Goal: Task Accomplishment & Management: Manage account settings

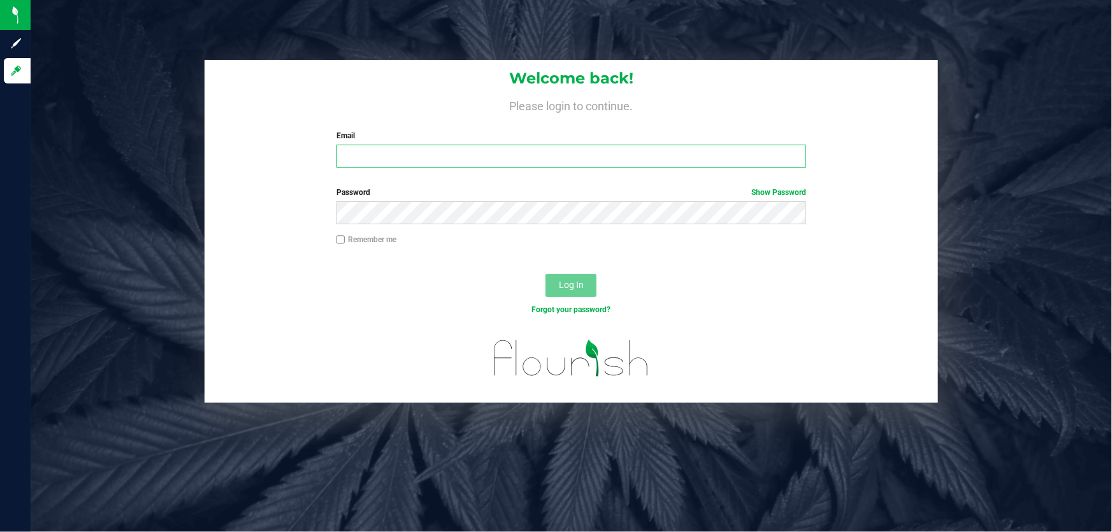
drag, startPoint x: 0, startPoint y: 0, endPoint x: 406, endPoint y: 157, distance: 435.3
click at [406, 157] on input "Email" at bounding box center [572, 156] width 470 height 23
type input "RCREWS@LIVEPARALLEL.COM"
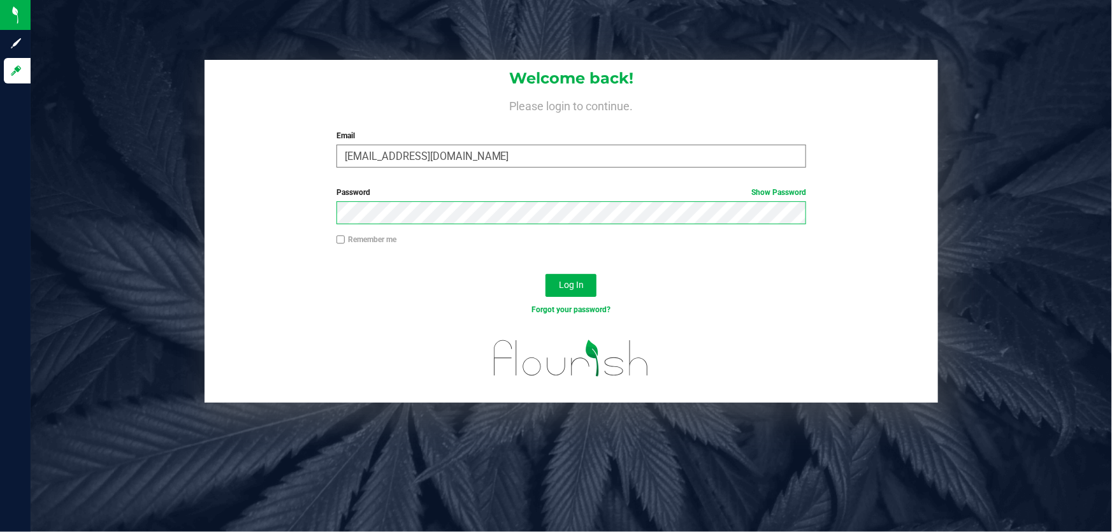
click at [546, 274] on button "Log In" at bounding box center [571, 285] width 51 height 23
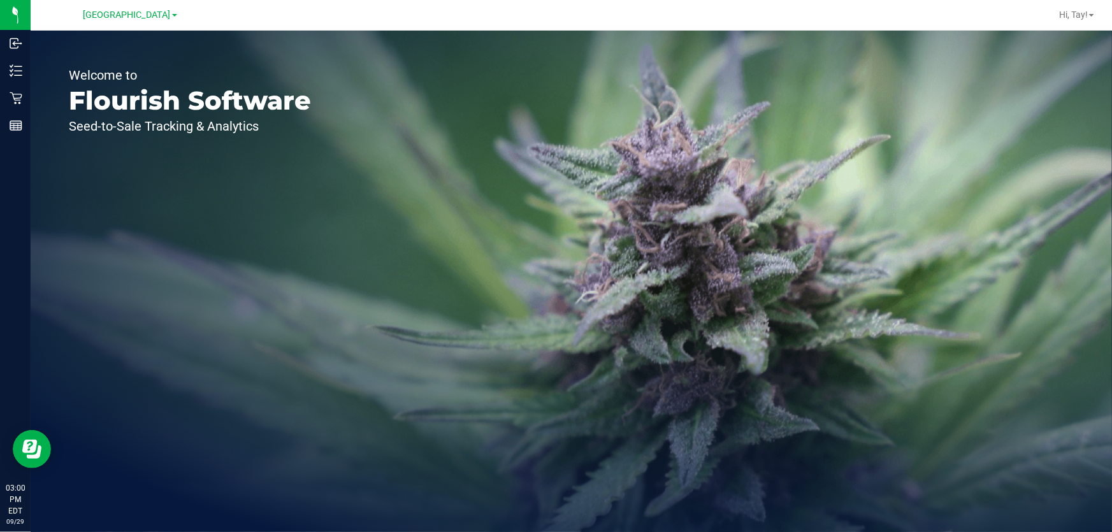
click at [45, 72] on div "Welcome to Flourish Software Seed-to-Sale Tracking & Analytics" at bounding box center [190, 282] width 319 height 502
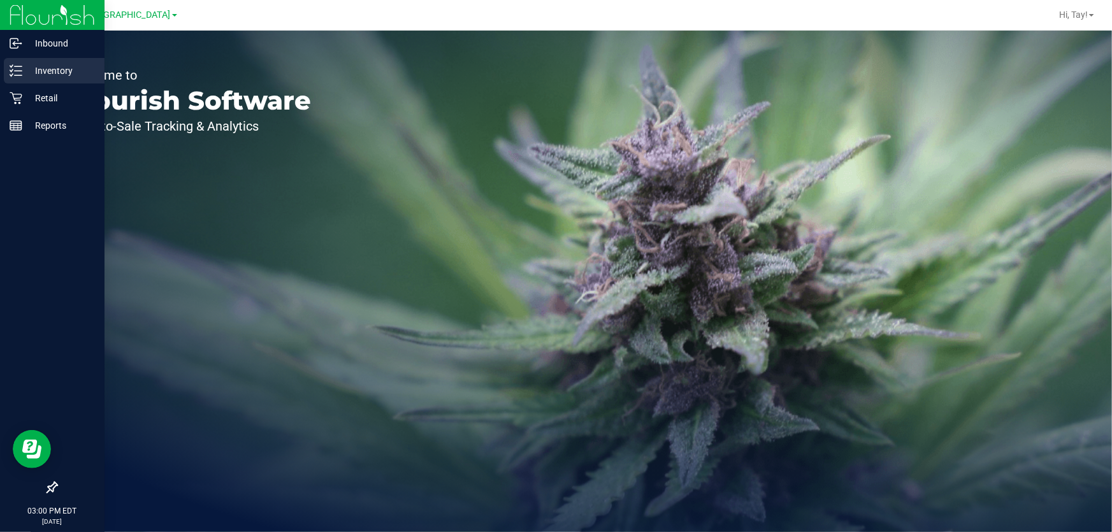
click at [27, 73] on p "Inventory" at bounding box center [60, 70] width 76 height 15
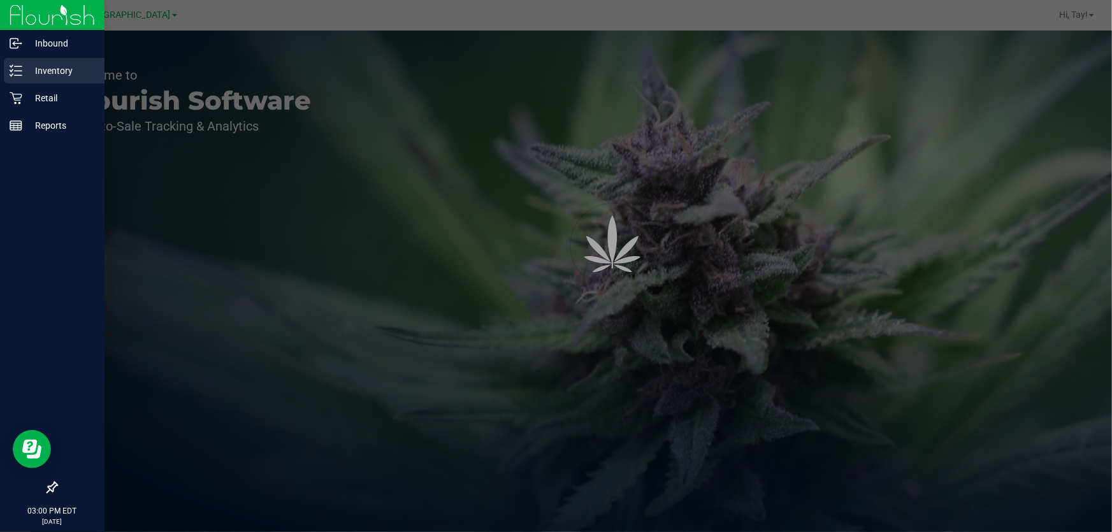
click at [24, 71] on p "Inventory" at bounding box center [60, 70] width 76 height 15
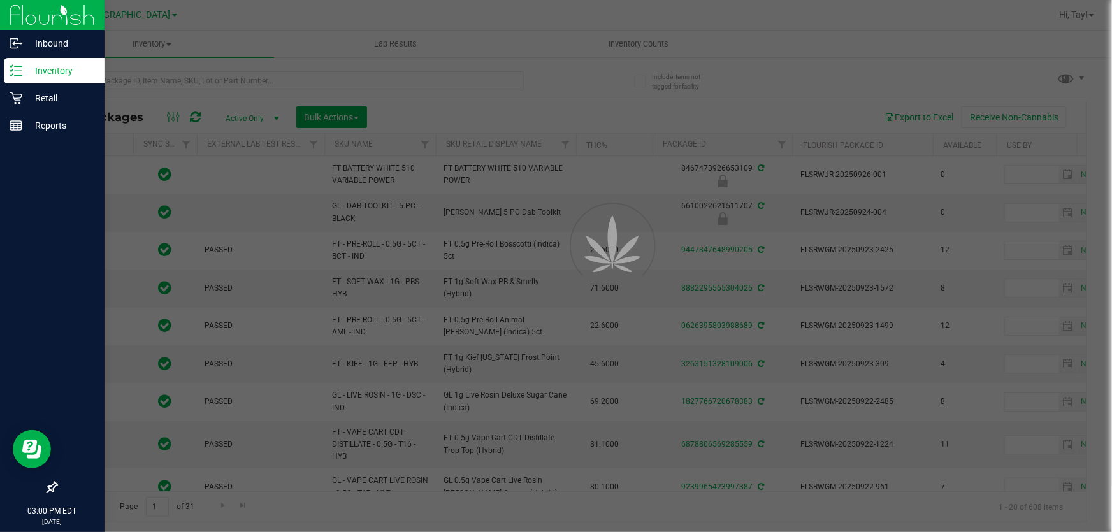
click at [18, 73] on icon at bounding box center [16, 70] width 13 height 13
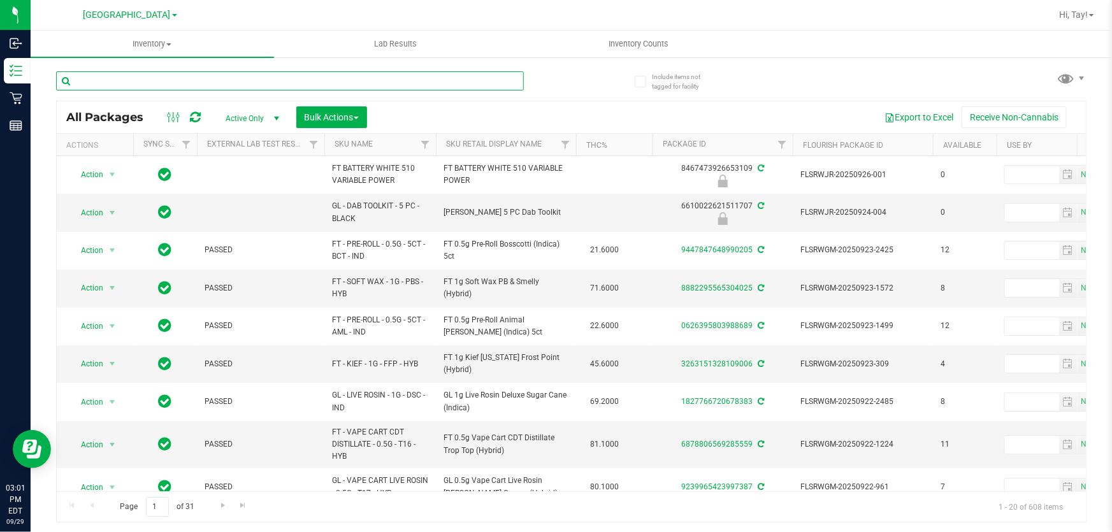
click at [164, 76] on input "text" at bounding box center [290, 80] width 468 height 19
type input "wbv"
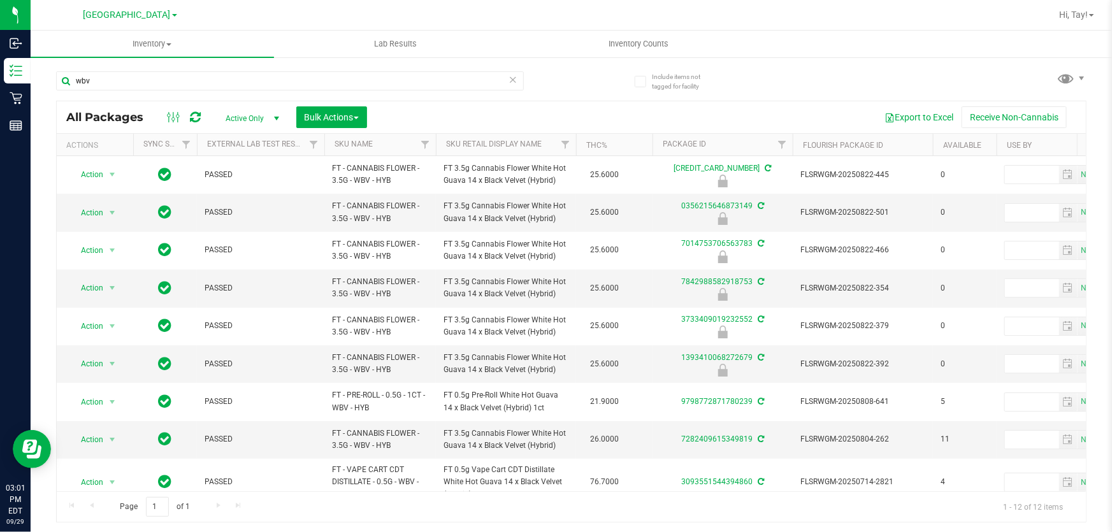
click at [551, 150] on th "Sku Retail Display Name" at bounding box center [506, 145] width 140 height 22
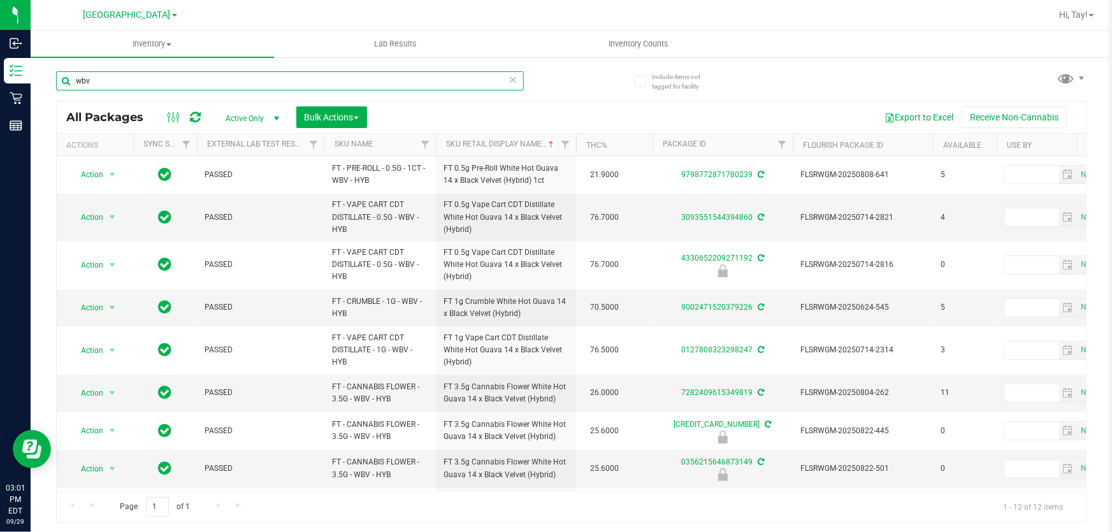
click at [119, 79] on input "wbv" at bounding box center [290, 80] width 468 height 19
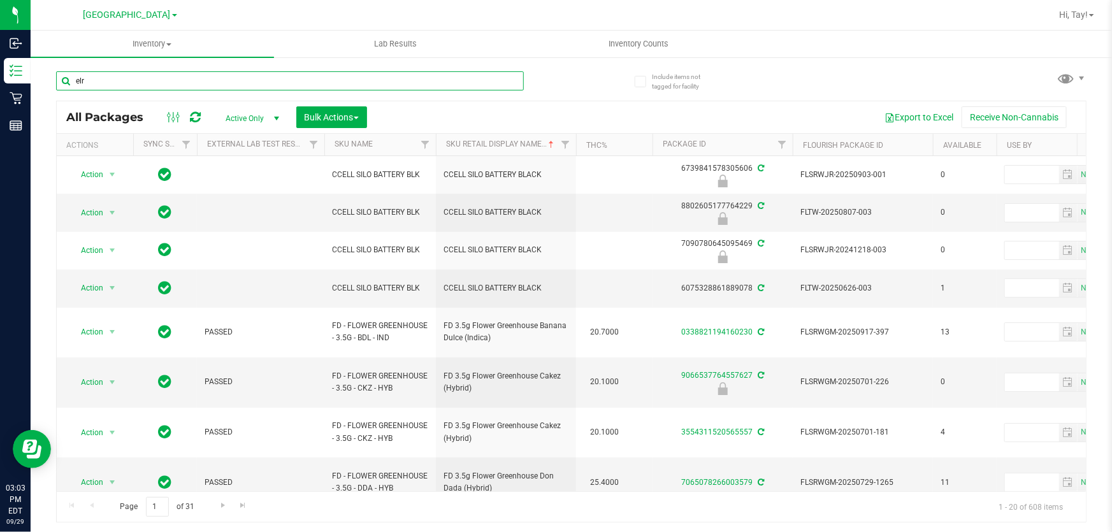
type input "elr"
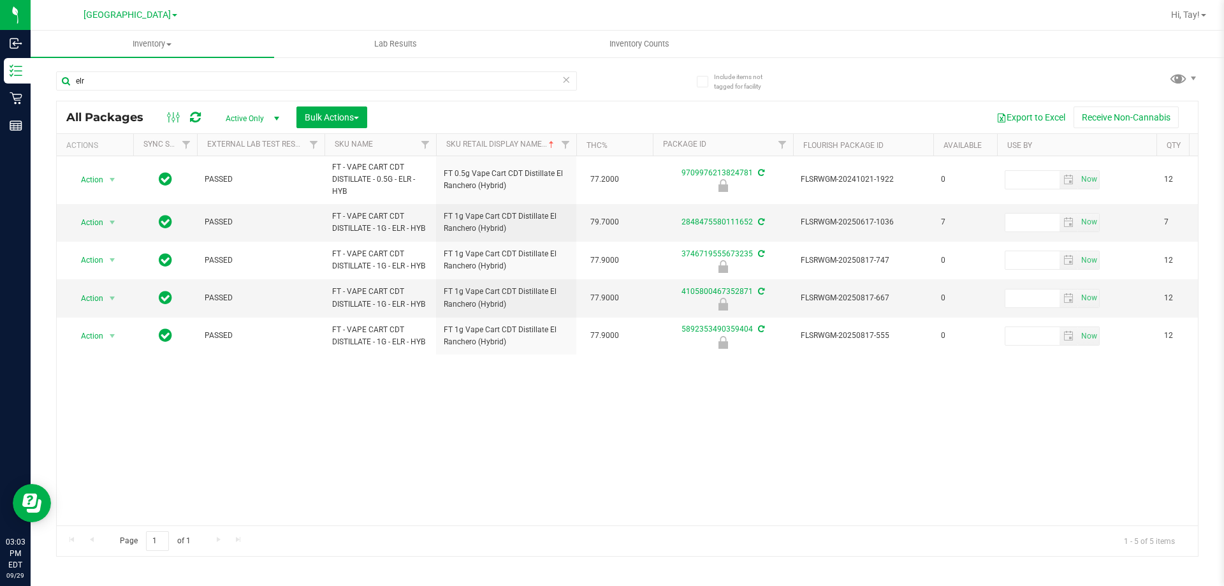
click at [599, 462] on div "Action Action Edit attributes Global inventory Locate package Package audit log…" at bounding box center [627, 340] width 1141 height 369
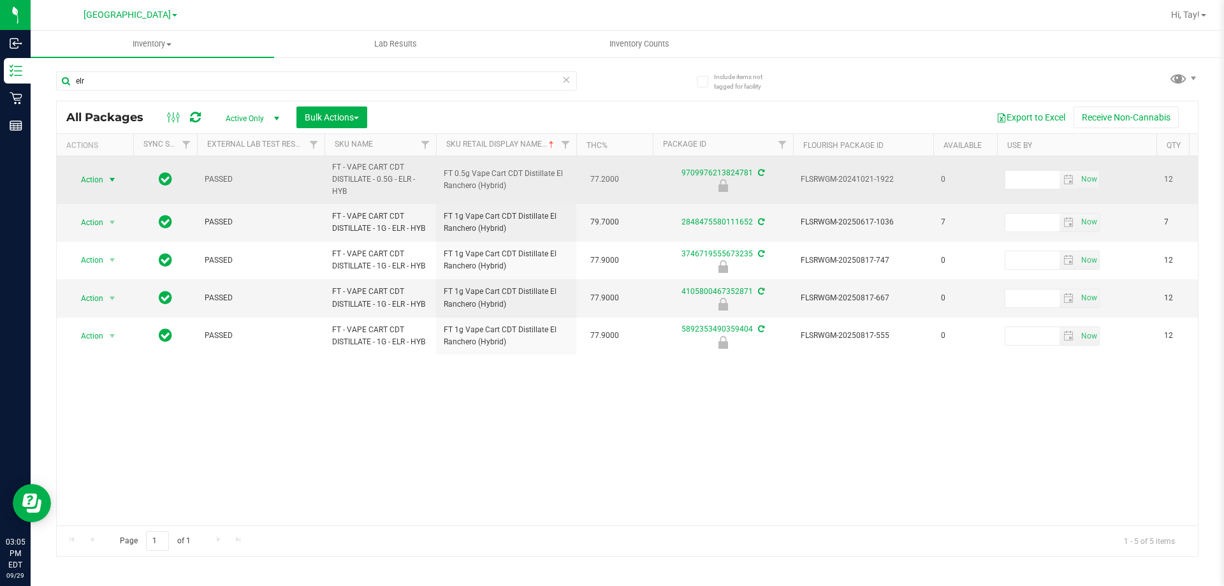
click at [109, 180] on span "select" at bounding box center [112, 180] width 10 height 10
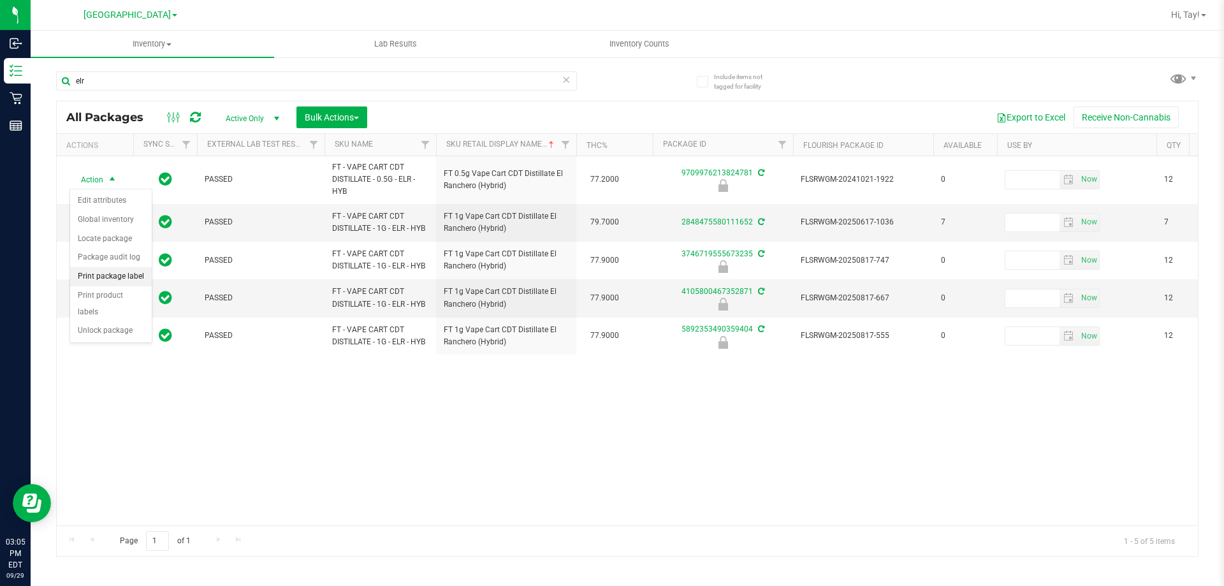
click at [119, 275] on li "Print package label" at bounding box center [111, 276] width 82 height 19
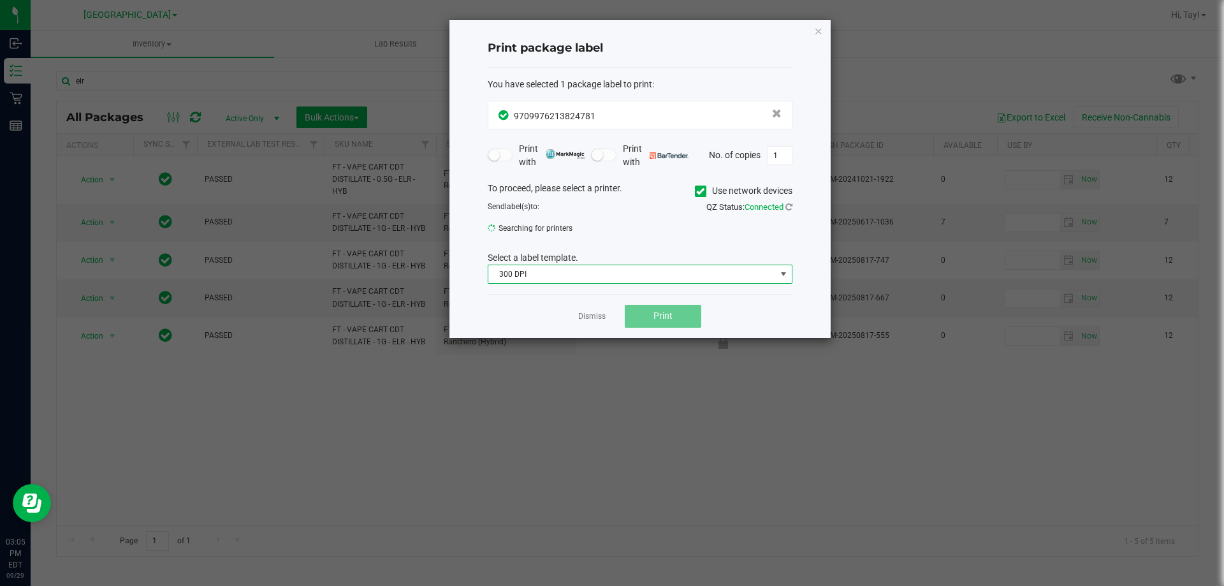
click at [564, 268] on span "300 DPI" at bounding box center [632, 274] width 288 height 18
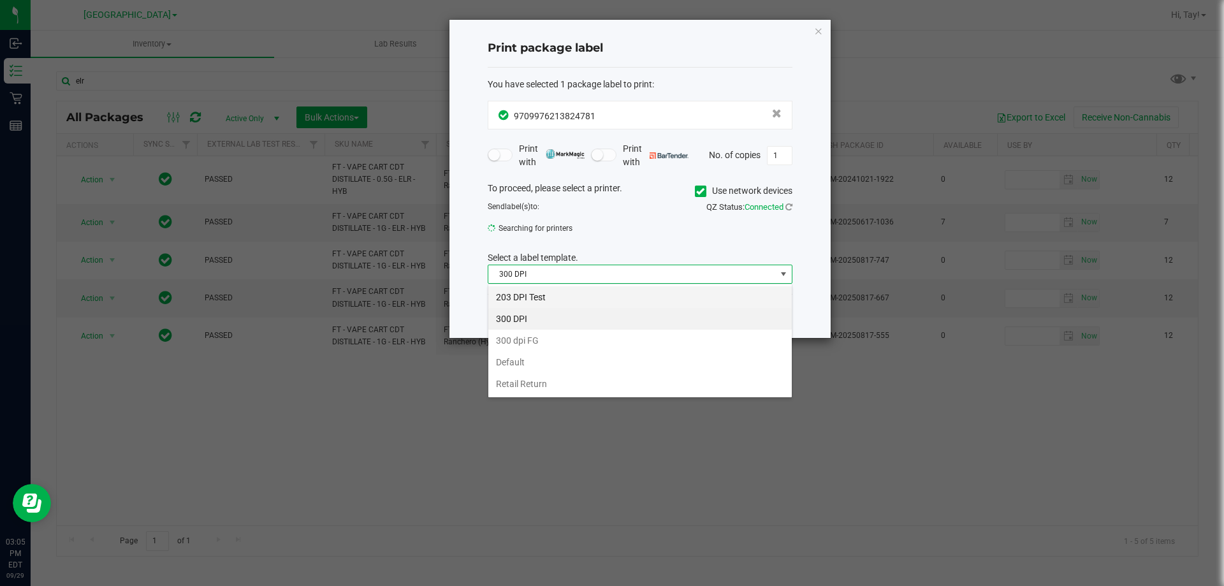
scroll to position [19, 305]
click at [547, 289] on li "203 DPI Test" at bounding box center [639, 297] width 303 height 22
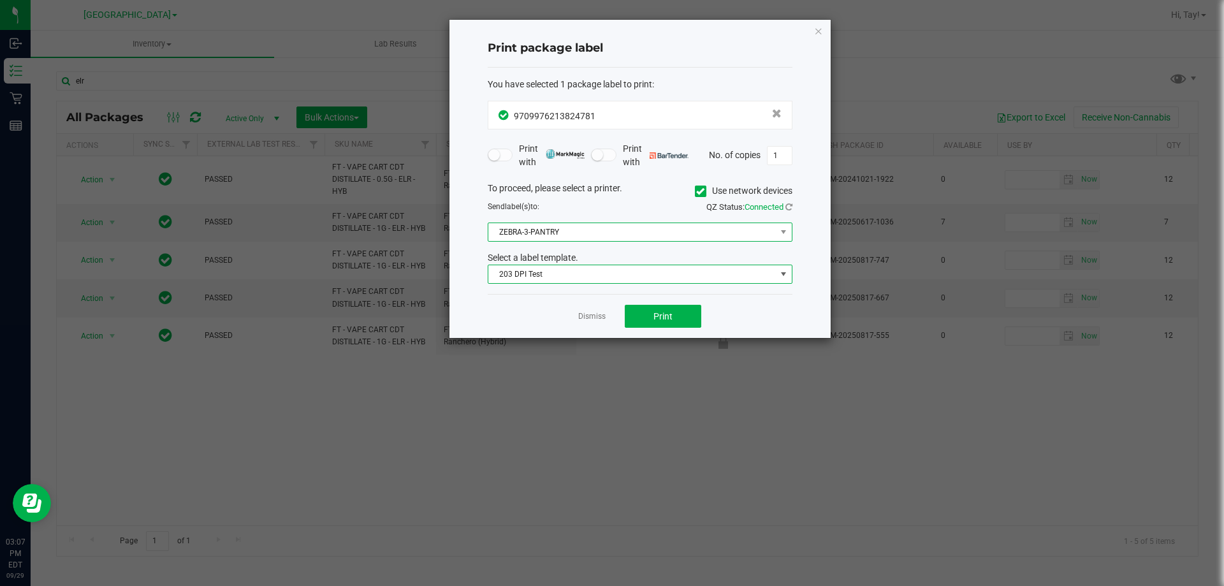
click at [586, 226] on span "ZEBRA-3-PANTRY" at bounding box center [632, 232] width 288 height 18
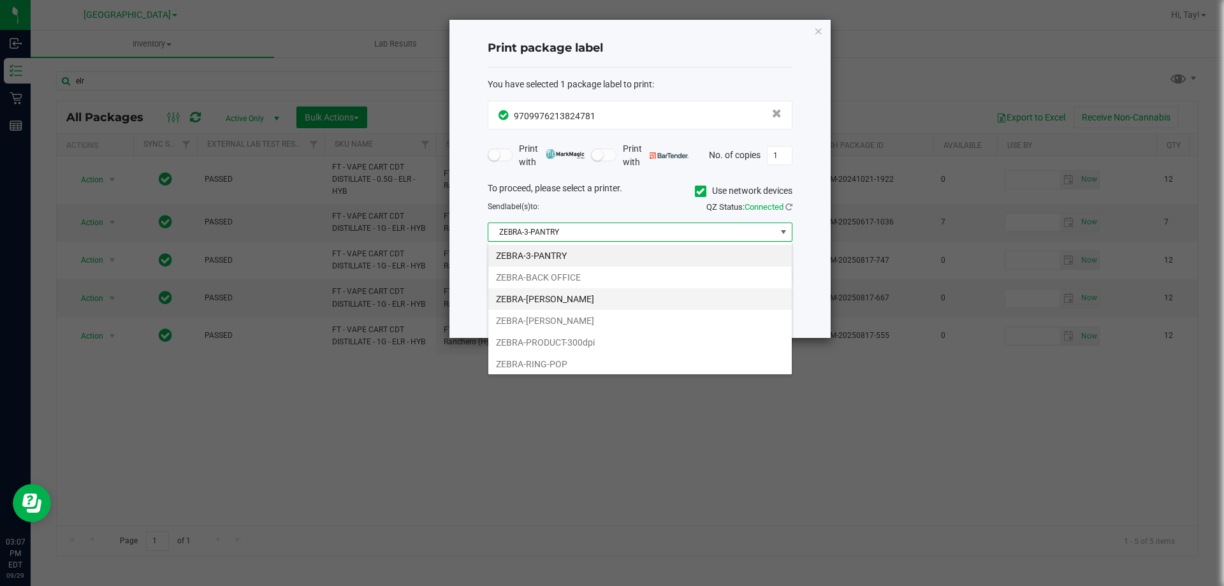
click at [590, 292] on li "ZEBRA-CLYDE-BUNNY" at bounding box center [639, 299] width 303 height 22
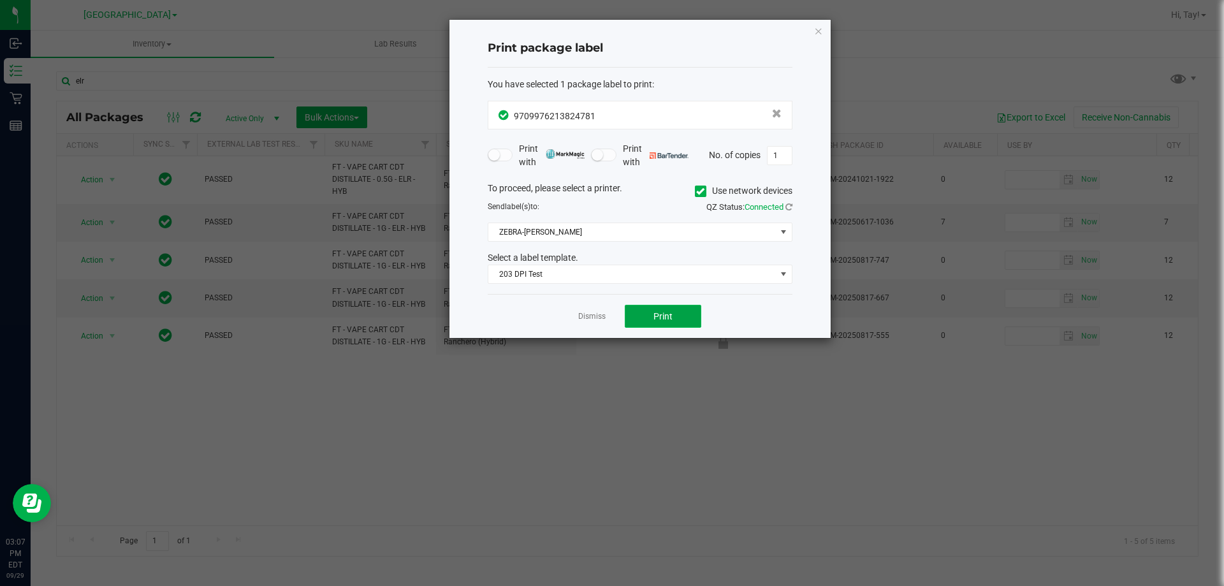
click at [657, 319] on span "Print" at bounding box center [662, 316] width 19 height 10
click at [585, 317] on link "Dismiss" at bounding box center [591, 316] width 27 height 11
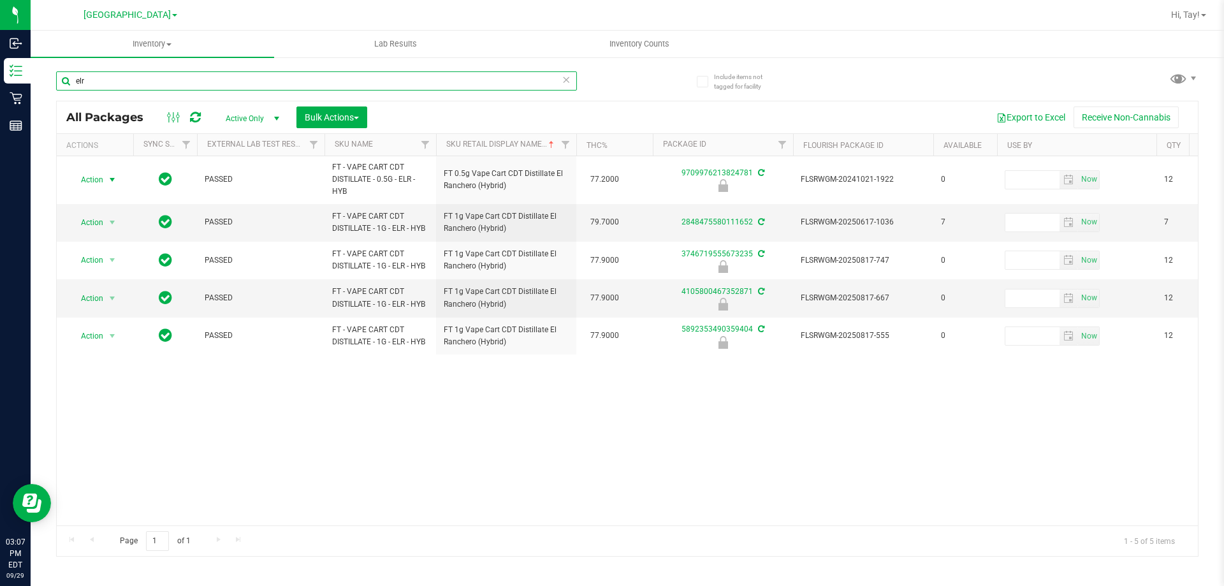
click at [261, 74] on input "elr" at bounding box center [316, 80] width 521 height 19
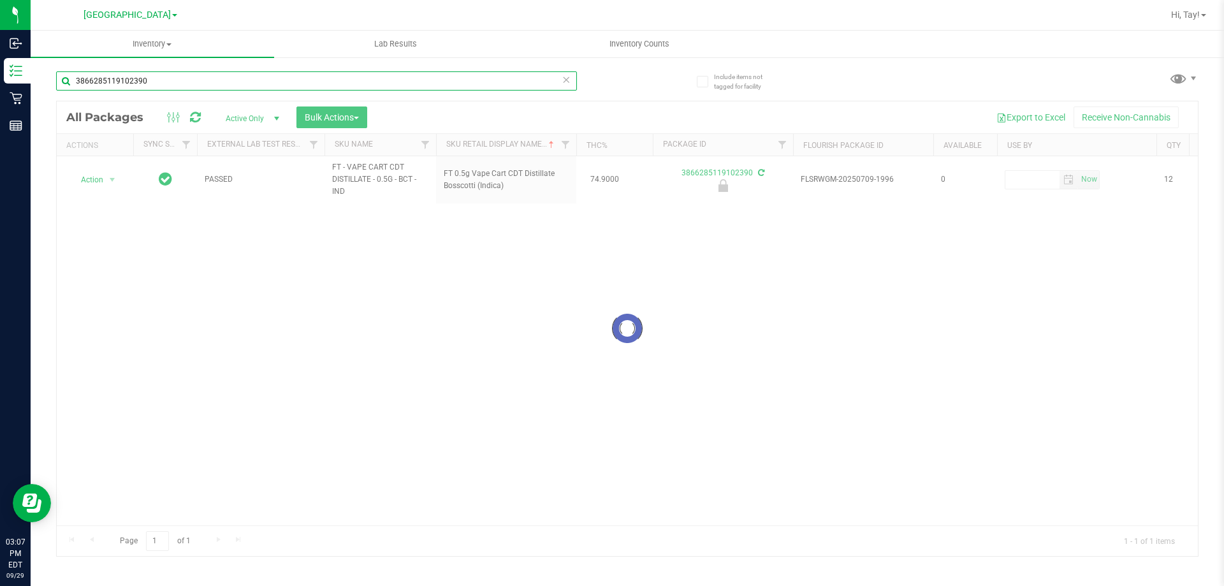
type input "3866285119102390"
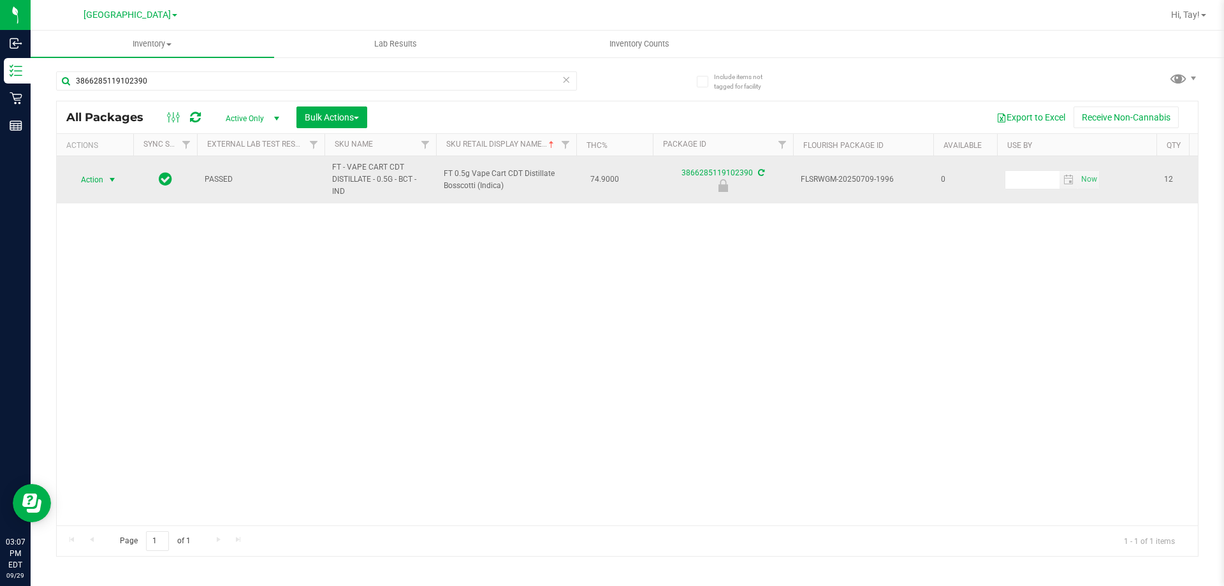
click at [93, 185] on span "Action" at bounding box center [86, 180] width 34 height 18
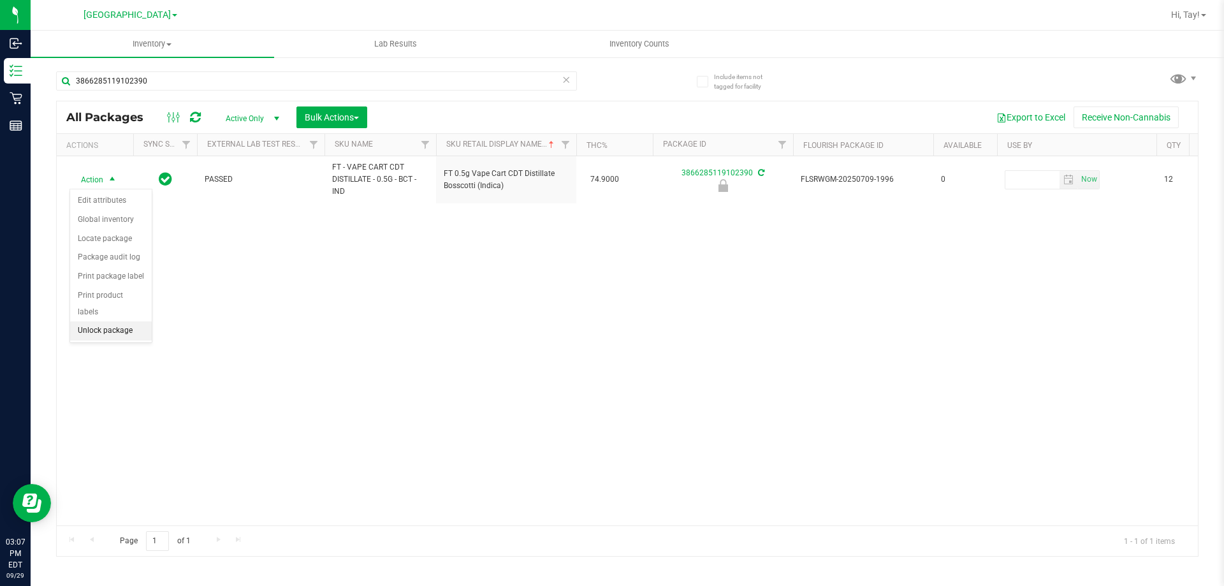
click at [123, 321] on li "Unlock package" at bounding box center [111, 330] width 82 height 19
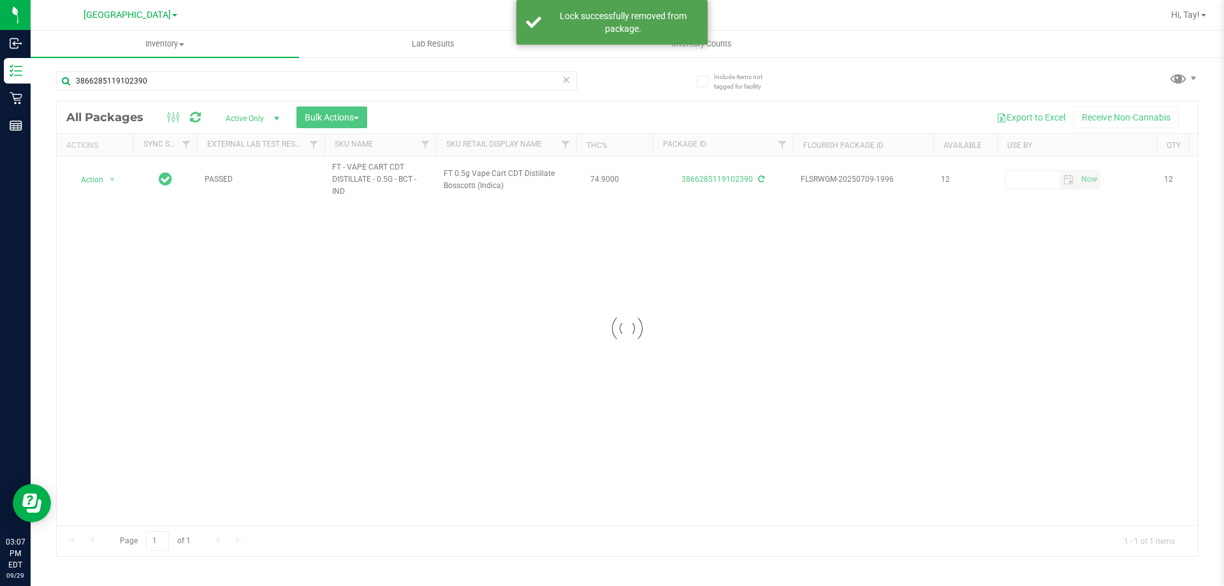
click at [106, 173] on div at bounding box center [627, 328] width 1141 height 455
click at [108, 179] on span "select" at bounding box center [112, 180] width 10 height 10
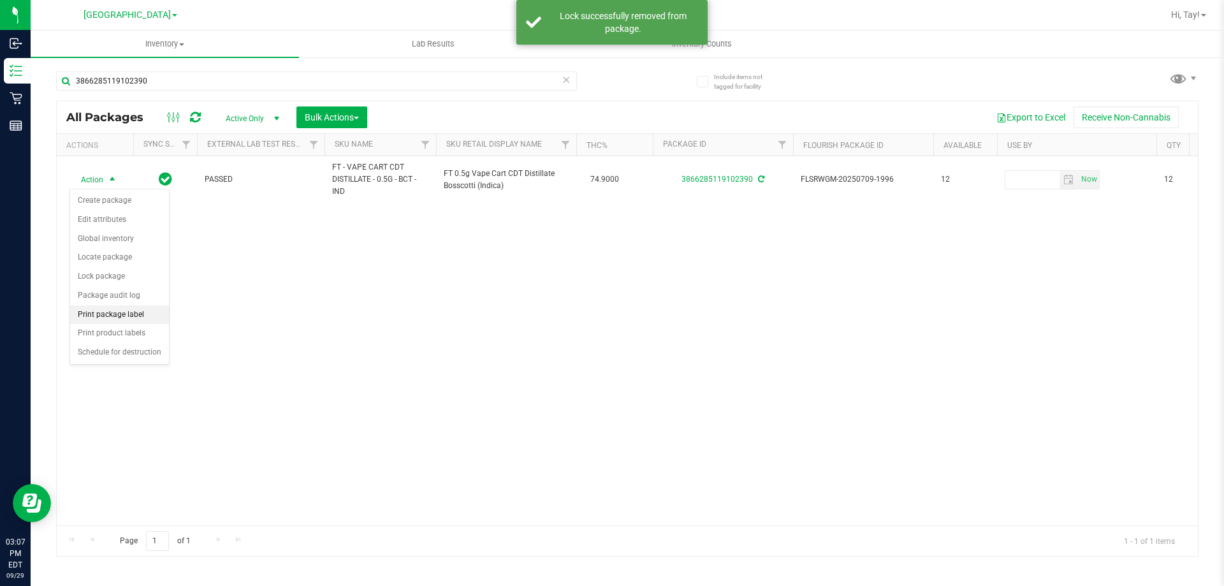
click at [131, 310] on li "Print package label" at bounding box center [119, 314] width 99 height 19
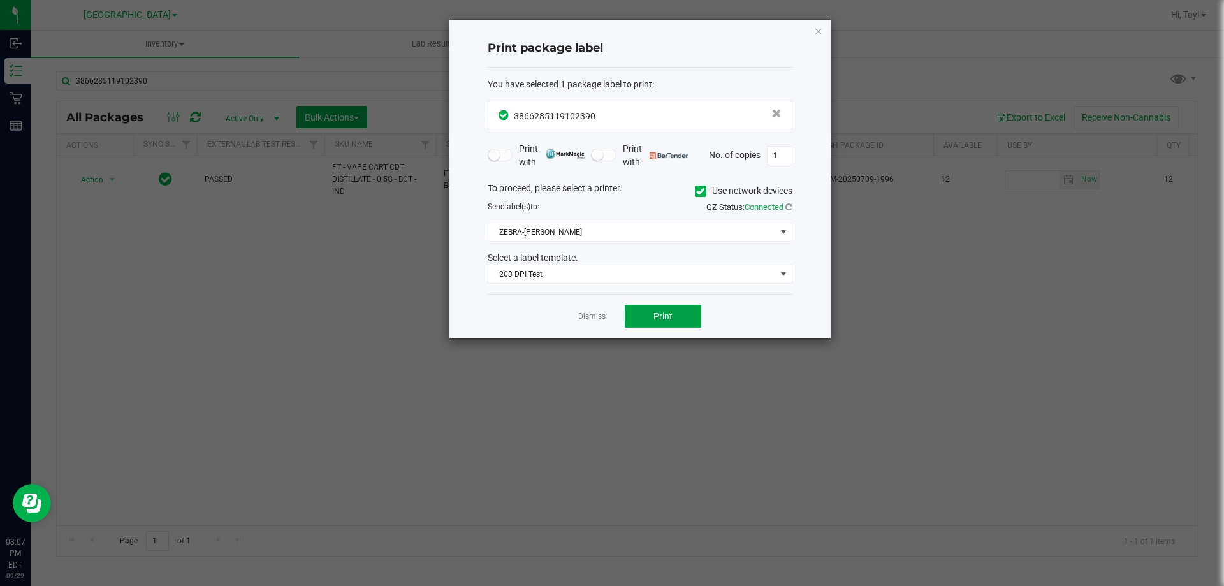
click at [639, 312] on button "Print" at bounding box center [663, 316] width 76 height 23
click at [601, 317] on link "Dismiss" at bounding box center [591, 316] width 27 height 11
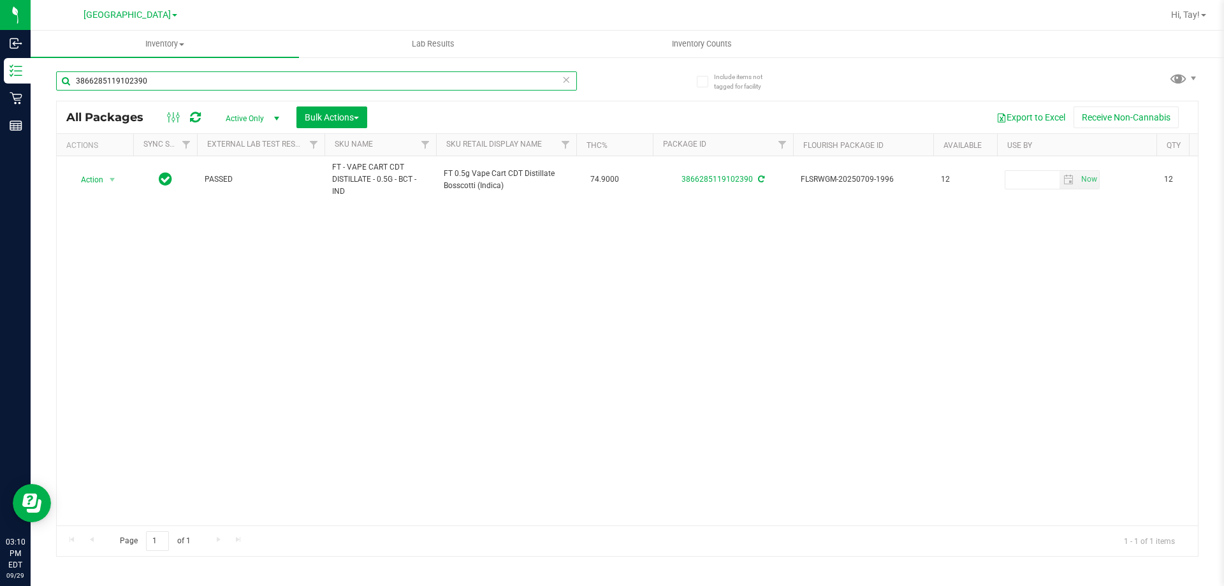
click at [224, 78] on input "3866285119102390" at bounding box center [316, 80] width 521 height 19
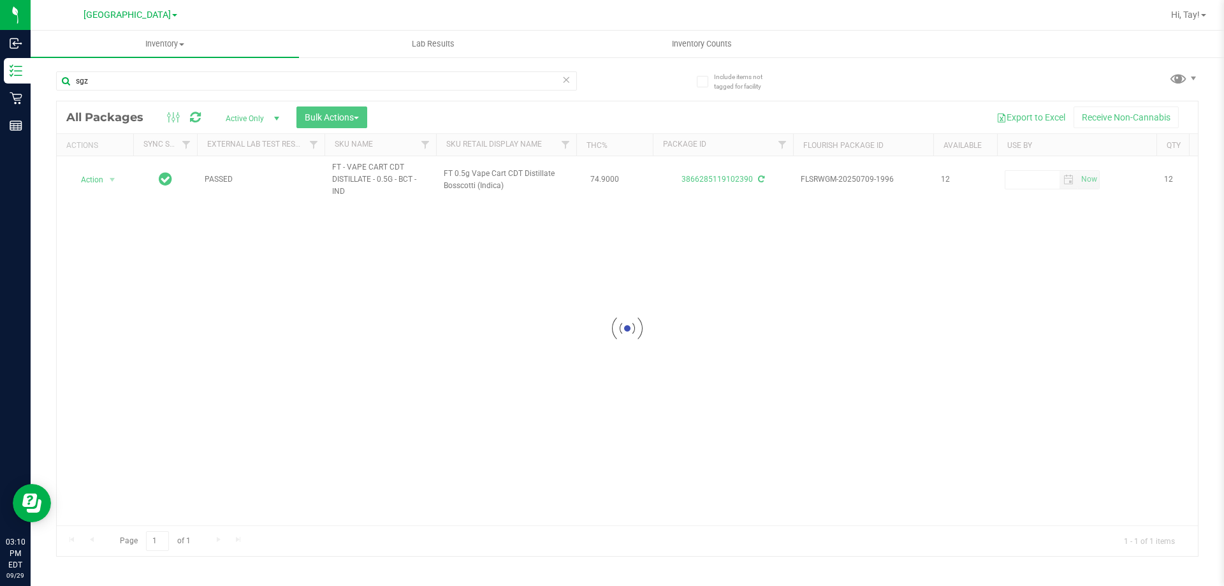
click at [548, 144] on div at bounding box center [627, 328] width 1141 height 455
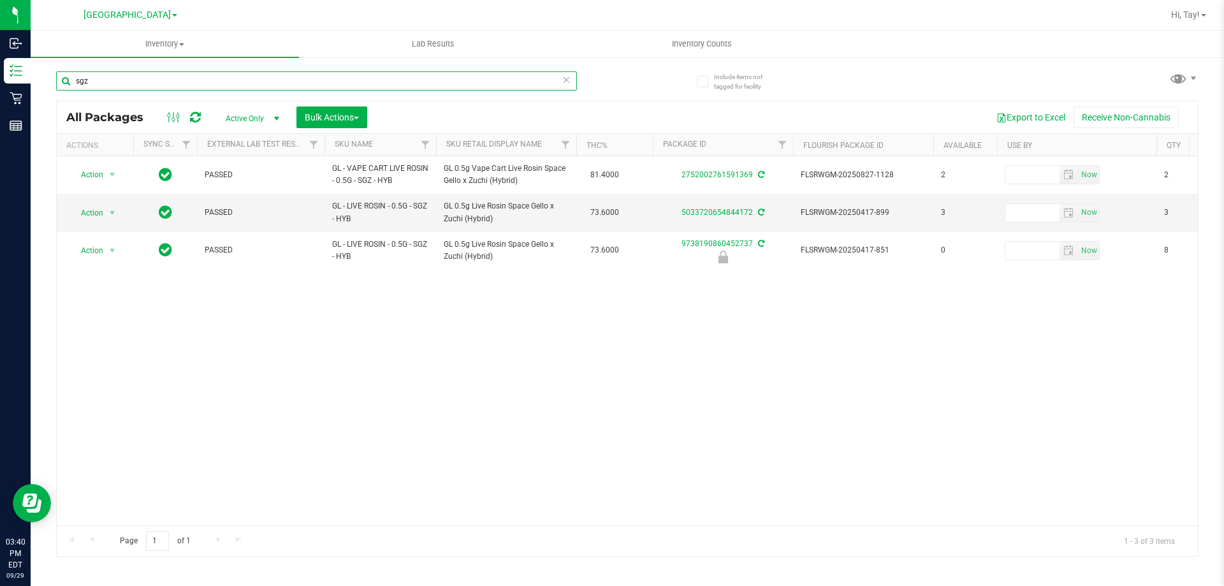
click at [475, 77] on input "sgz" at bounding box center [316, 80] width 521 height 19
type input "s"
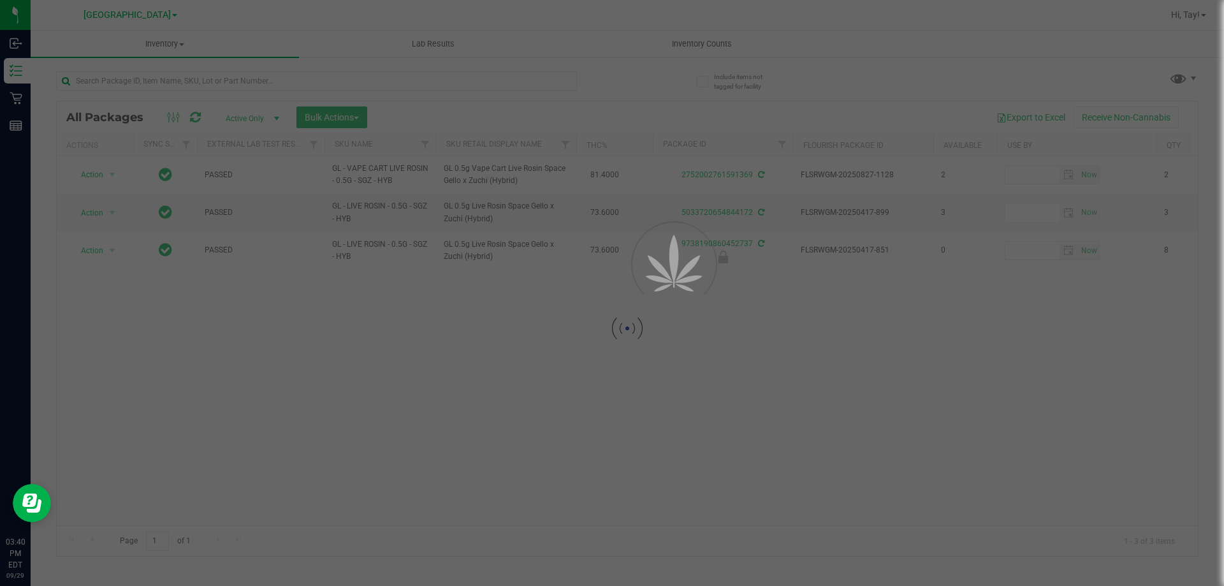
click at [612, 377] on div at bounding box center [627, 328] width 1141 height 455
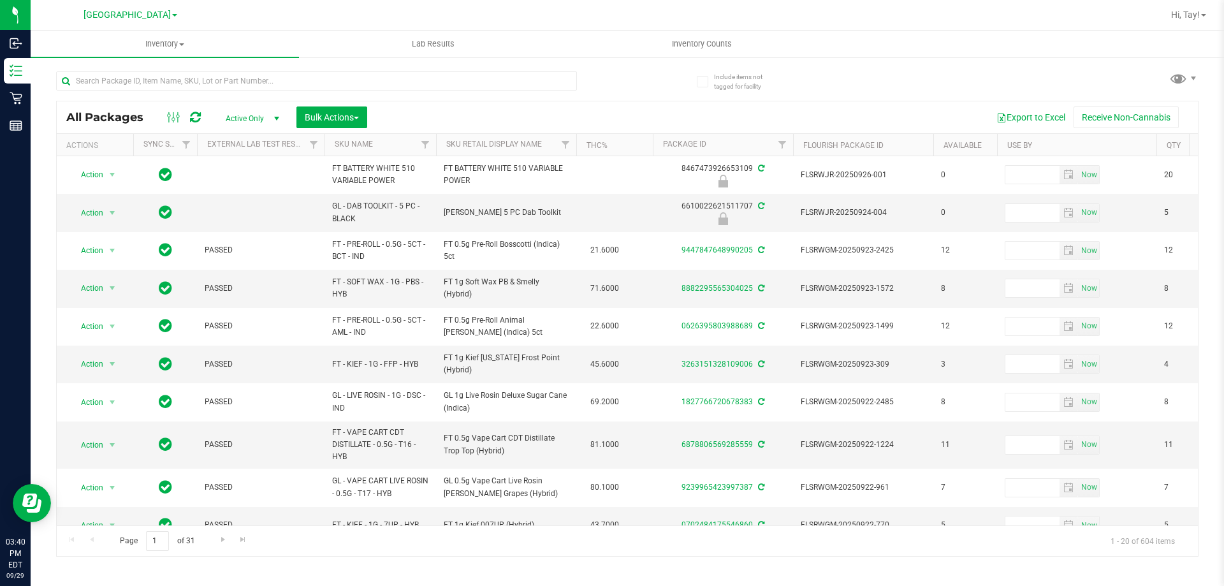
click at [629, 120] on div "Export to Excel Receive Non-Cannabis" at bounding box center [783, 117] width 812 height 22
click at [550, 116] on div "Export to Excel Receive Non-Cannabis" at bounding box center [783, 117] width 812 height 22
click at [520, 117] on div "Export to Excel Receive Non-Cannabis" at bounding box center [783, 117] width 812 height 22
click at [539, 124] on div "Export to Excel Receive Non-Cannabis" at bounding box center [783, 117] width 812 height 22
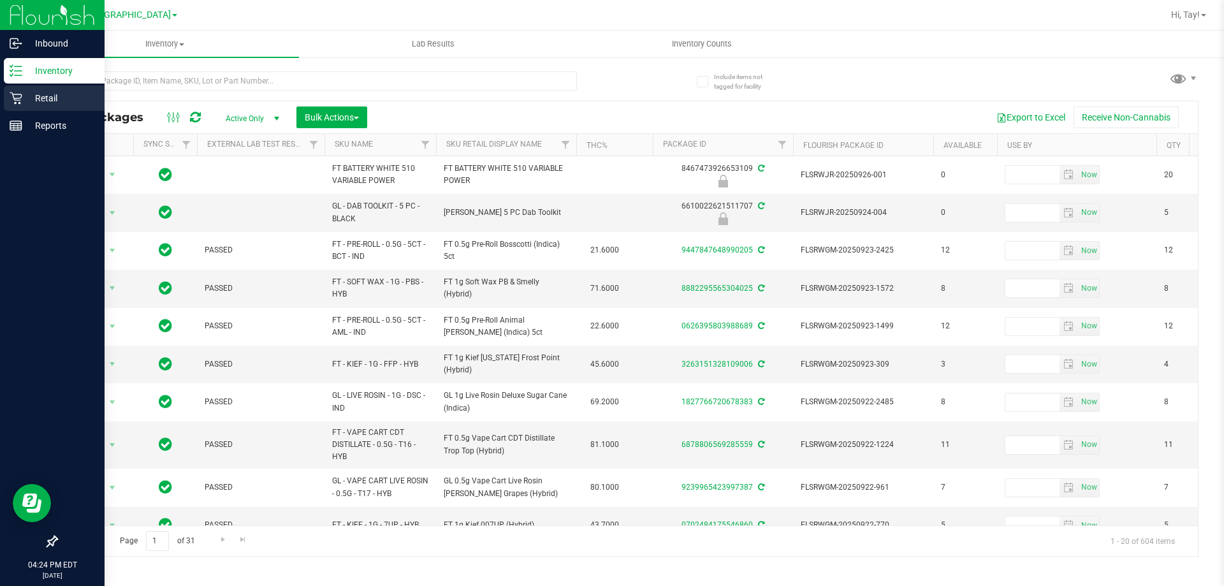
click at [10, 95] on icon at bounding box center [16, 98] width 13 height 13
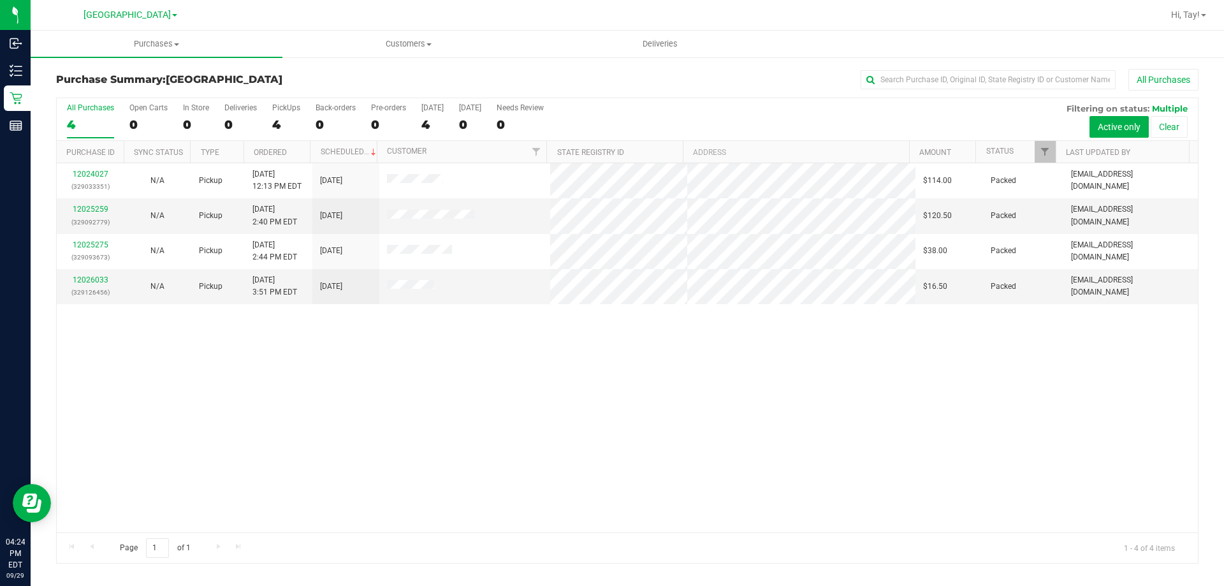
click at [677, 402] on div "12024027 (329033351) N/A Pickup 9/29/2025 12:13 PM EDT 9/29/2025 $114.00 Packed…" at bounding box center [627, 347] width 1141 height 369
click at [748, 496] on div "12024027 (329033351) N/A Pickup 9/29/2025 12:13 PM EDT 9/29/2025 $114.00 Packed…" at bounding box center [627, 347] width 1141 height 369
click at [1112, 10] on span "Hi, Tay!" at bounding box center [1185, 15] width 29 height 10
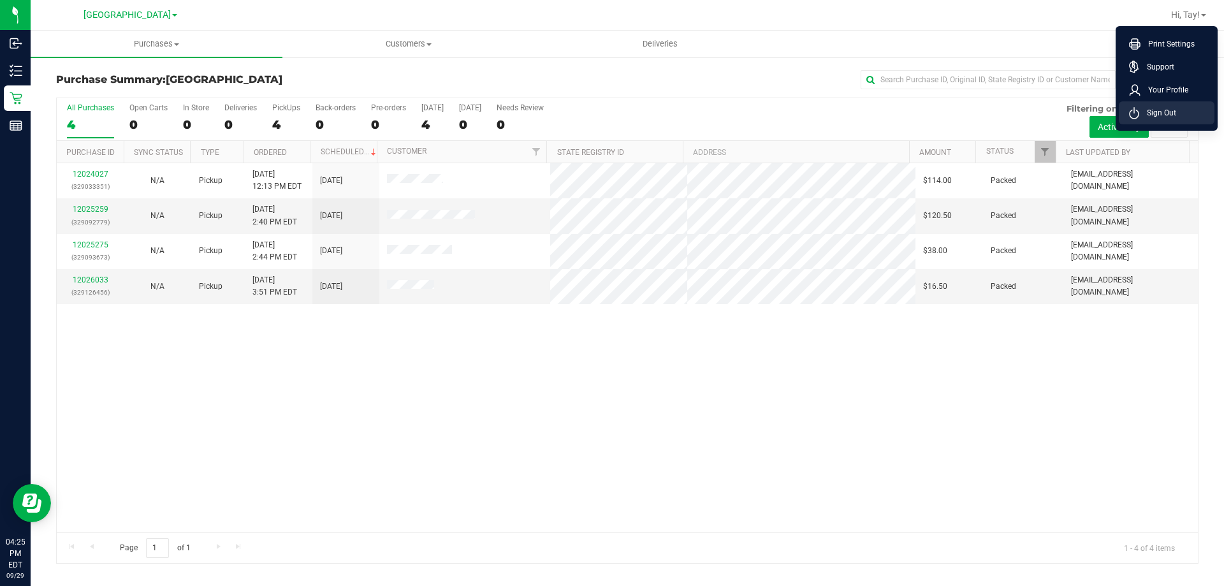
click at [1112, 112] on span "Sign Out" at bounding box center [1157, 112] width 37 height 13
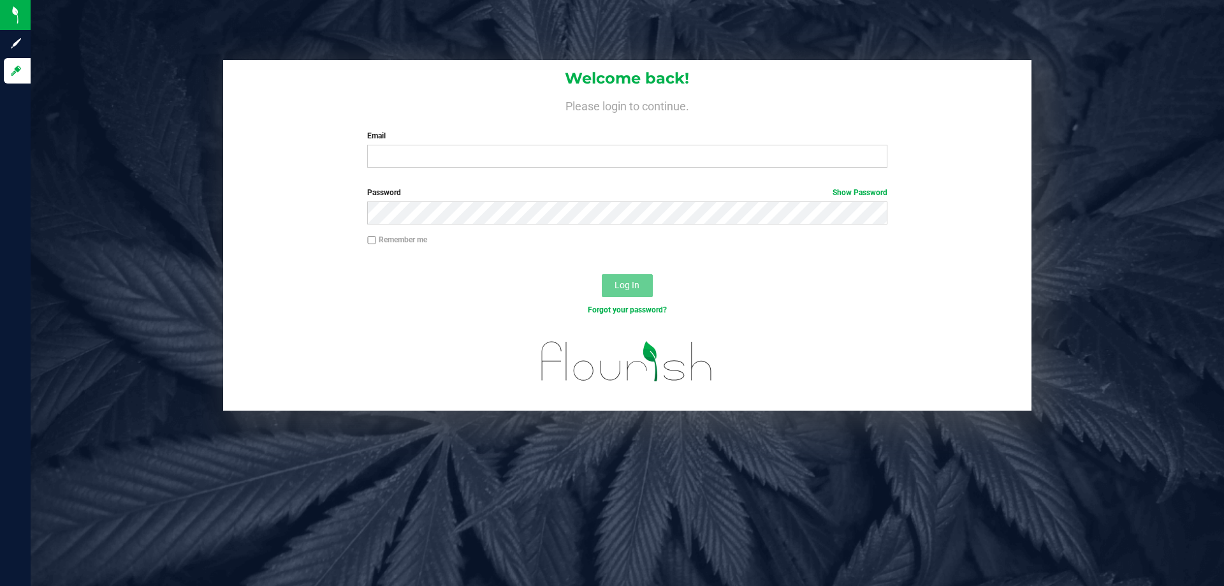
click at [177, 52] on div "Welcome back! Please login to continue. Email Required Please format your email…" at bounding box center [627, 293] width 1193 height 586
click at [448, 520] on div "Welcome back! Please login to continue. Email Required Please format your email…" at bounding box center [627, 293] width 1193 height 586
click at [395, 390] on div at bounding box center [627, 369] width 808 height 81
